Goal: Information Seeking & Learning: Learn about a topic

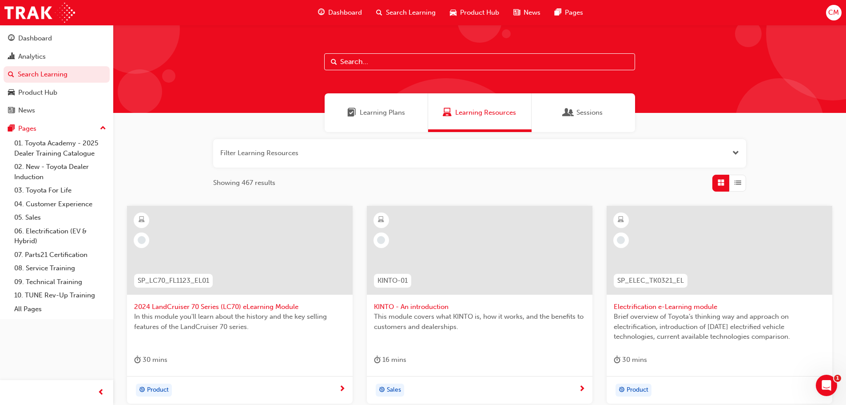
click at [361, 62] on input "text" at bounding box center [479, 61] width 311 height 17
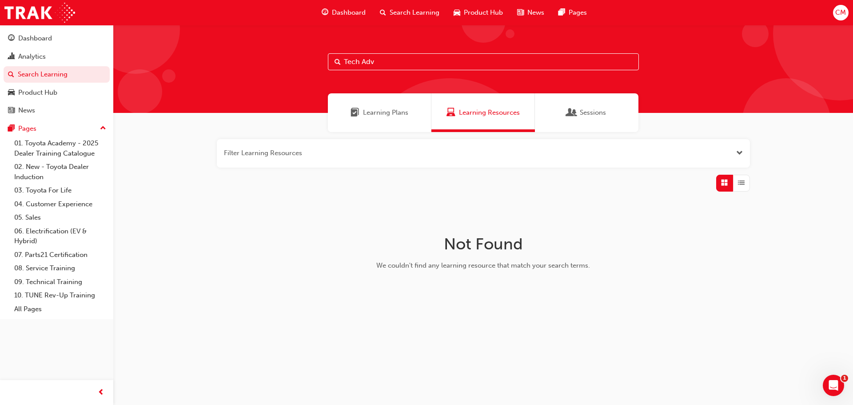
click at [377, 111] on span "Learning Plans" at bounding box center [385, 112] width 45 height 10
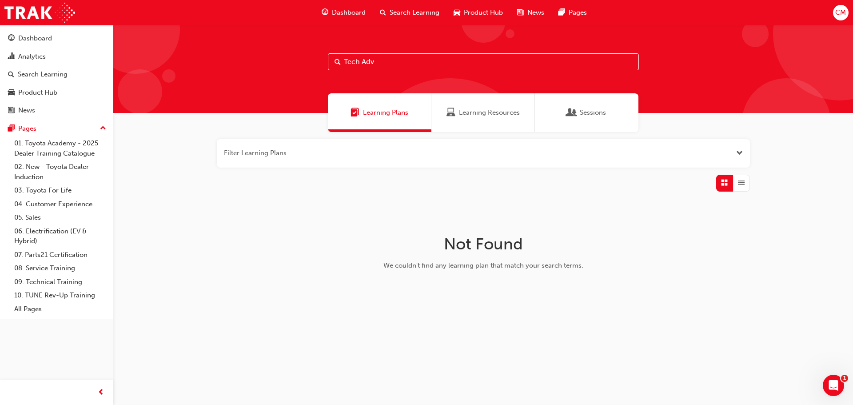
click at [480, 111] on span "Learning Resources" at bounding box center [489, 112] width 61 height 10
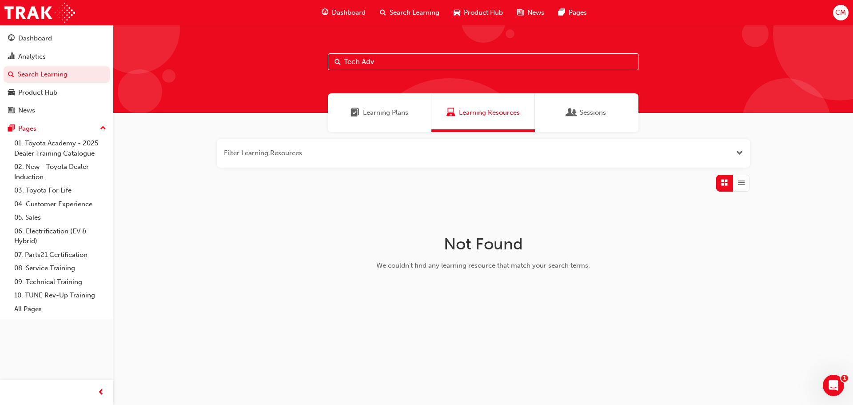
click at [739, 151] on span "Open the filter" at bounding box center [739, 153] width 7 height 10
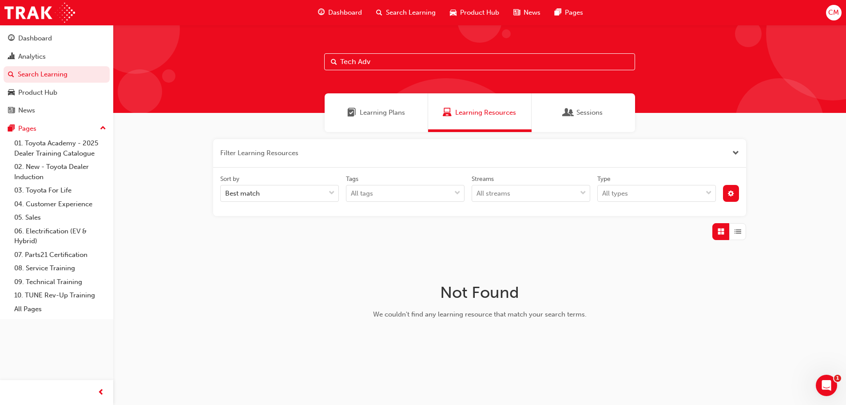
click at [374, 59] on input "Tech Adv" at bounding box center [479, 61] width 311 height 17
click at [354, 62] on input "Tech Advisor" at bounding box center [479, 61] width 311 height 17
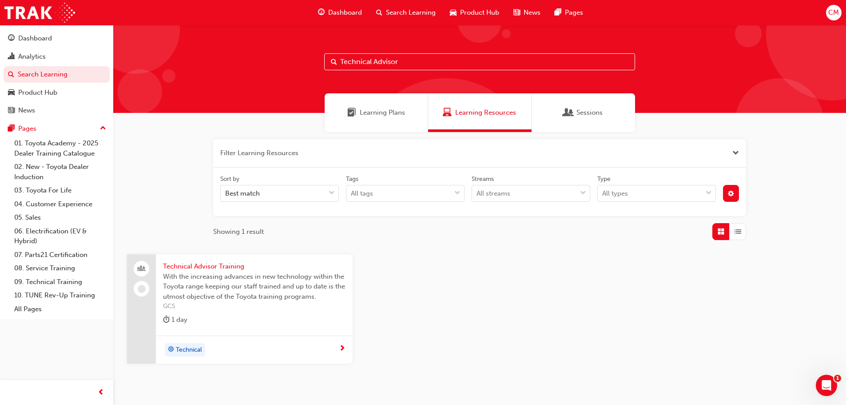
type input "Technical Advisor"
click at [191, 266] on span "Technical Advisor Training" at bounding box center [254, 266] width 182 height 10
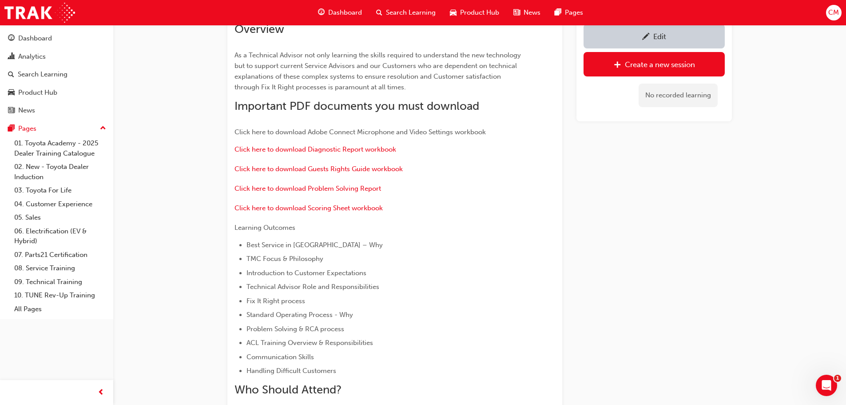
scroll to position [44, 0]
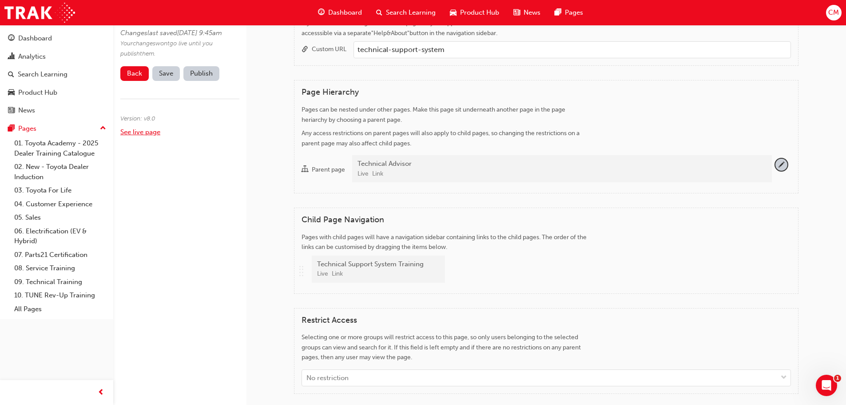
click at [133, 136] on link "See live page" at bounding box center [140, 132] width 40 height 8
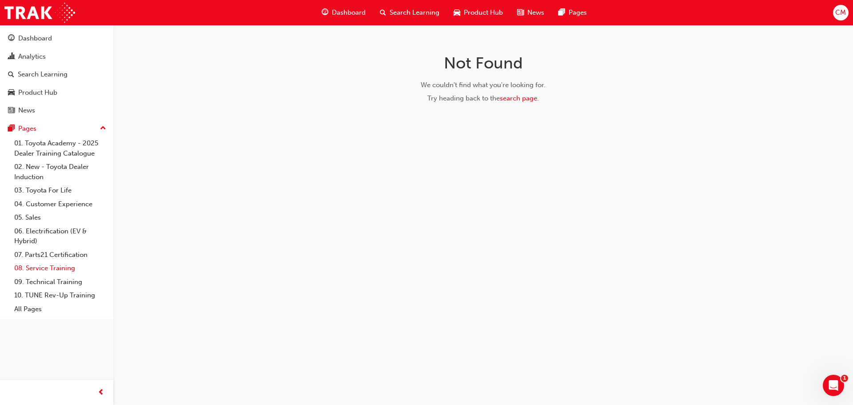
click at [39, 268] on link "08. Service Training" at bounding box center [60, 268] width 99 height 14
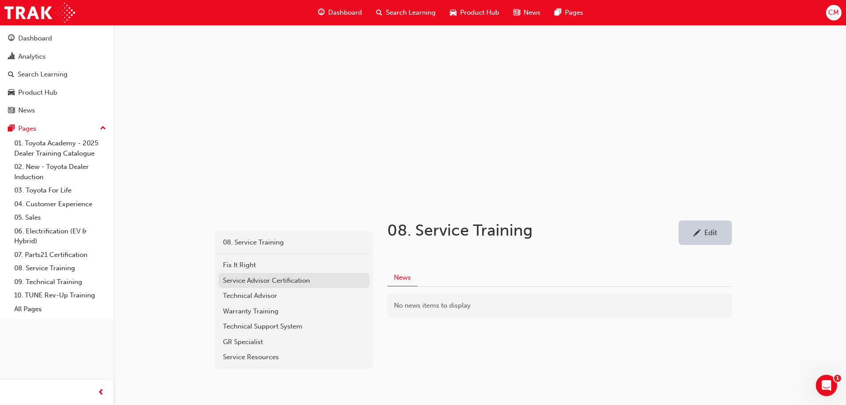
click at [234, 281] on div "Service Advisor Certification" at bounding box center [294, 280] width 142 height 10
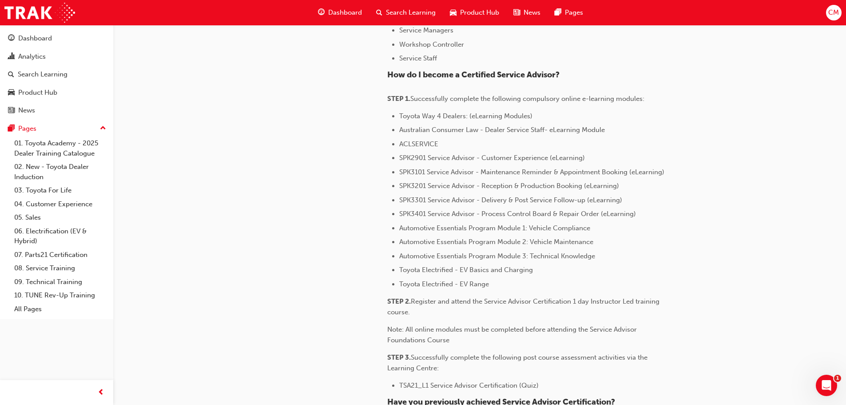
scroll to position [400, 0]
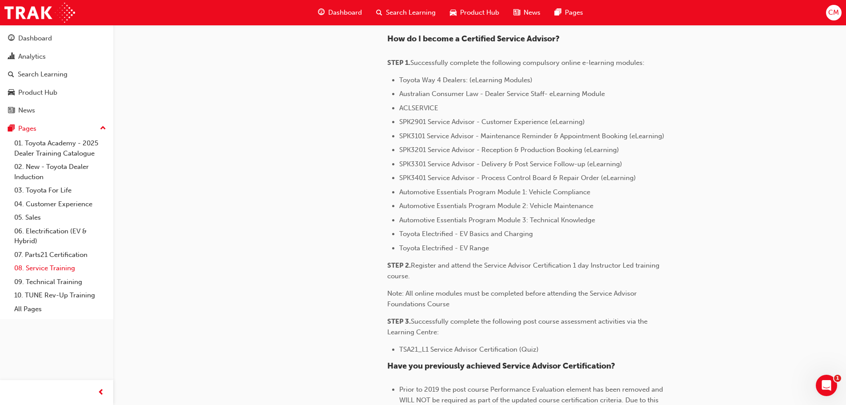
click at [37, 268] on link "08. Service Training" at bounding box center [60, 268] width 99 height 14
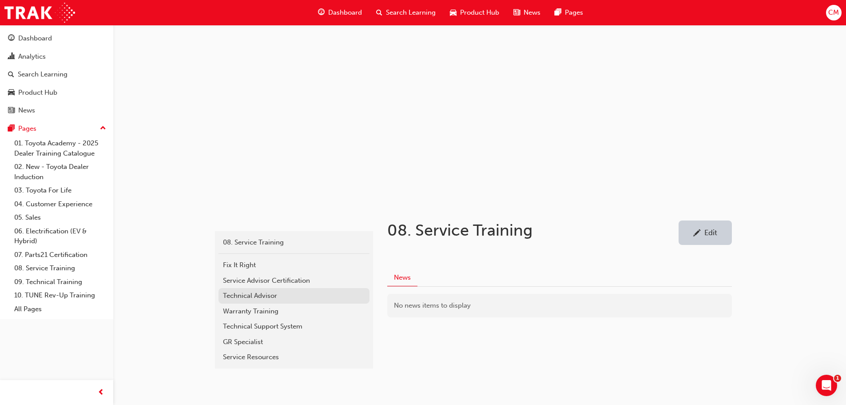
click at [234, 295] on div "Technical Advisor" at bounding box center [294, 295] width 142 height 10
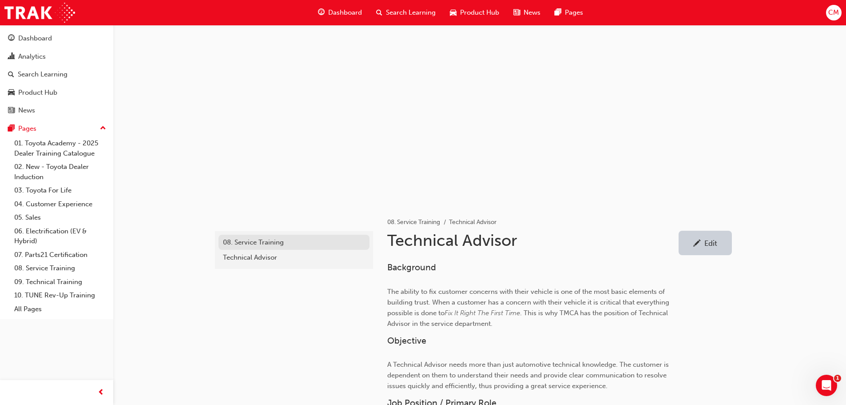
click at [250, 242] on div "08. Service Training" at bounding box center [294, 242] width 142 height 10
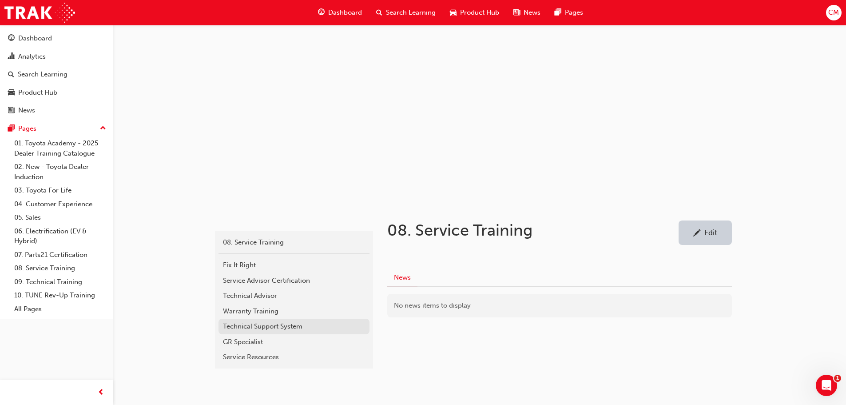
click at [252, 327] on div "Technical Support System" at bounding box center [294, 326] width 142 height 10
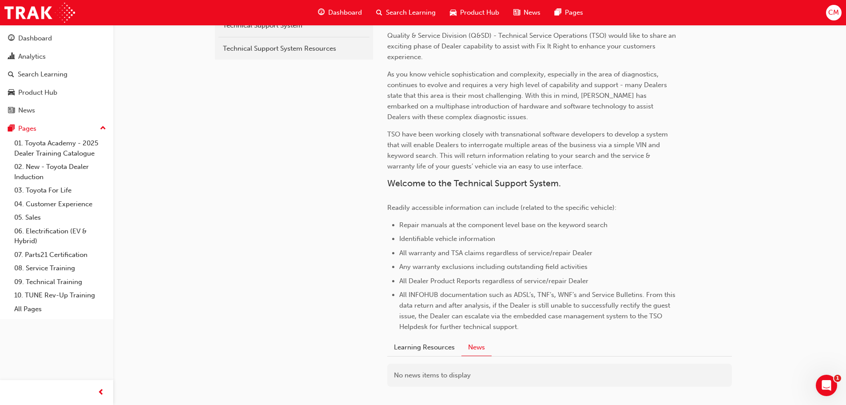
scroll to position [293, 0]
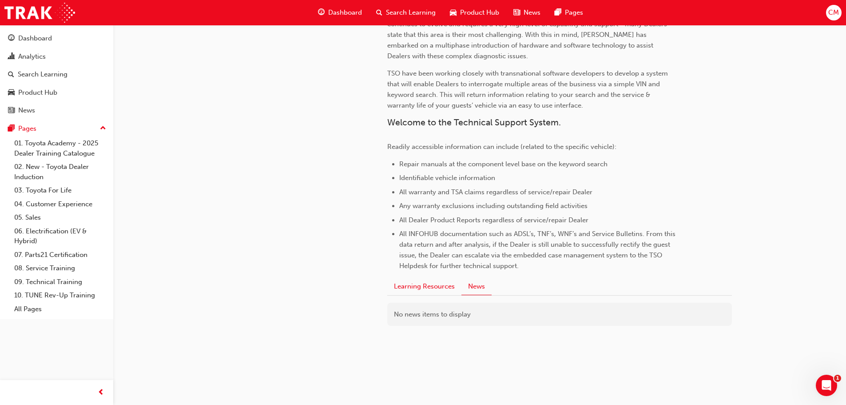
click at [407, 289] on button "Learning Resources" at bounding box center [424, 286] width 74 height 17
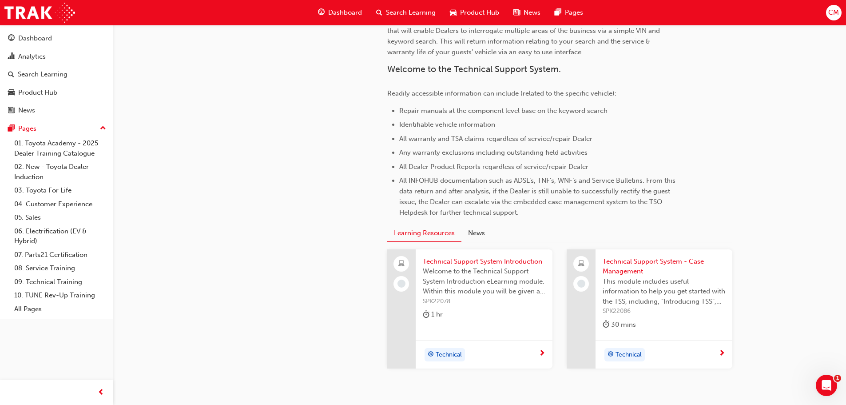
scroll to position [381, 0]
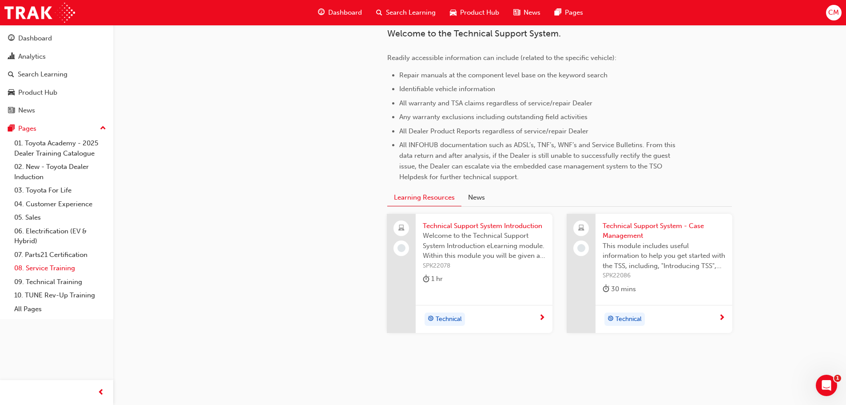
click at [37, 268] on link "08. Service Training" at bounding box center [60, 268] width 99 height 14
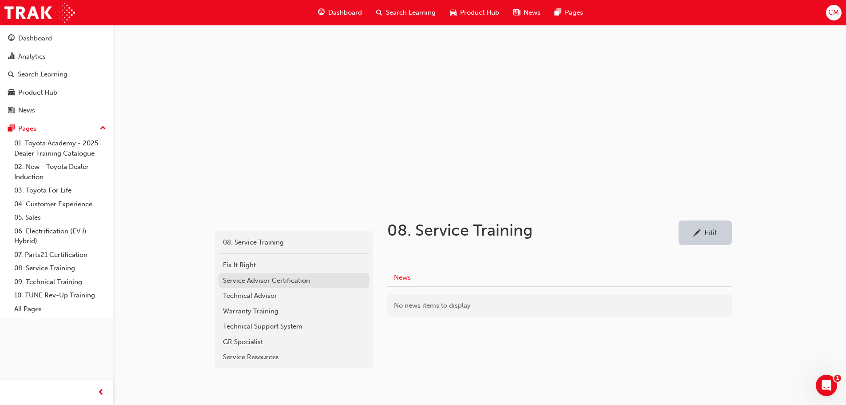
click at [235, 279] on div "Service Advisor Certification" at bounding box center [294, 280] width 142 height 10
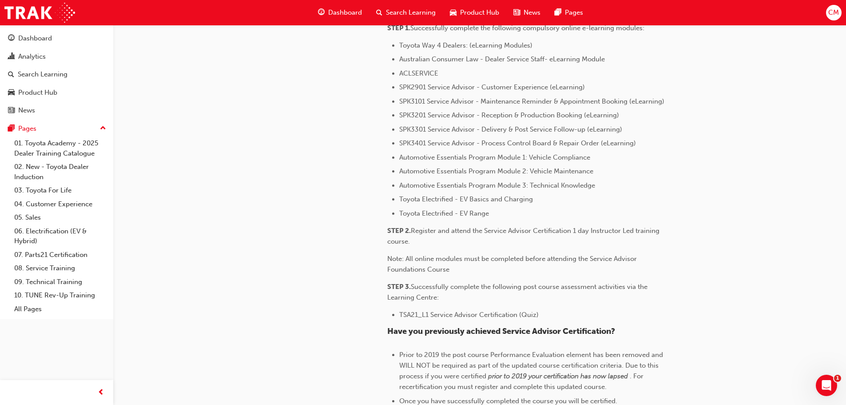
scroll to position [400, 0]
